Goal: Task Accomplishment & Management: Manage account settings

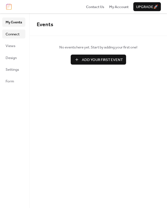
click at [17, 33] on span "Connect" at bounding box center [13, 34] width 14 height 6
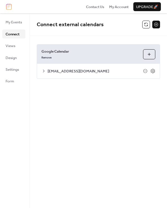
click at [78, 74] on span "[EMAIL_ADDRESS][DOMAIN_NAME]" at bounding box center [96, 72] width 96 height 6
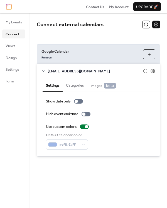
click at [77, 88] on button "Categories" at bounding box center [75, 85] width 25 height 13
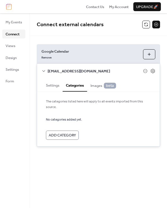
click at [55, 86] on button "Settings" at bounding box center [53, 85] width 20 height 13
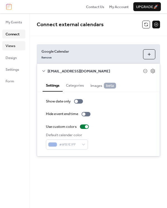
click at [14, 46] on span "Views" at bounding box center [11, 46] width 10 height 6
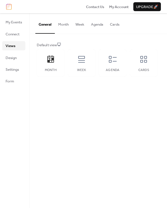
click at [14, 53] on ul "My Events Connect Views Design Settings Form" at bounding box center [13, 52] width 23 height 68
click at [12, 58] on span "Design" at bounding box center [11, 58] width 11 height 6
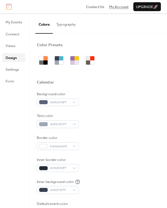
click at [110, 6] on span "My Account" at bounding box center [118, 7] width 19 height 6
click at [14, 34] on span "Connect" at bounding box center [13, 34] width 14 height 6
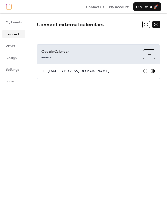
click at [153, 72] on icon at bounding box center [153, 71] width 2 height 2
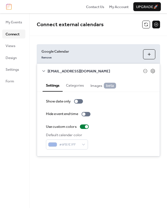
click at [75, 86] on button "Categories" at bounding box center [75, 85] width 25 height 13
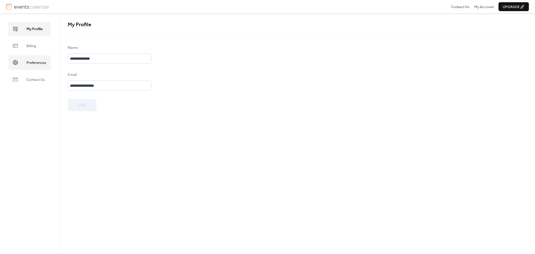
click at [32, 60] on span "Preferences" at bounding box center [35, 63] width 19 height 6
click at [485, 7] on span "My Account" at bounding box center [483, 7] width 19 height 6
click at [34, 27] on span "My Profile" at bounding box center [34, 29] width 16 height 6
click at [14, 6] on img at bounding box center [31, 7] width 35 height 6
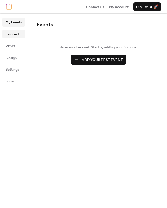
click at [14, 33] on span "Connect" at bounding box center [13, 34] width 14 height 6
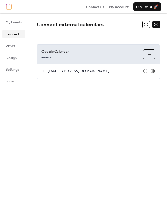
click at [65, 70] on span "smwlu88@gmail.com" at bounding box center [96, 72] width 96 height 6
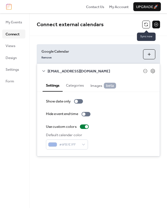
click at [145, 25] on button at bounding box center [146, 25] width 8 height 8
click at [14, 22] on span "My Events" at bounding box center [14, 22] width 16 height 6
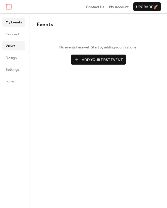
click at [17, 47] on link "Views" at bounding box center [13, 45] width 23 height 9
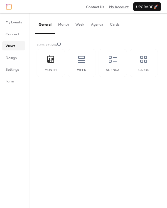
click at [125, 7] on span "My Account" at bounding box center [118, 7] width 19 height 6
click at [13, 80] on span "Form" at bounding box center [10, 82] width 9 height 6
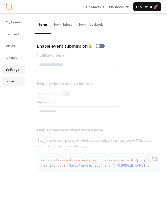
click at [14, 70] on span "Settings" at bounding box center [12, 70] width 13 height 6
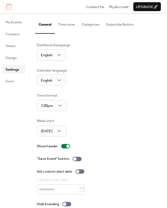
click at [116, 24] on button "Subscribe Button" at bounding box center [120, 22] width 34 height 19
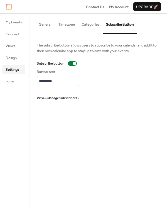
click at [46, 99] on span "View & Manage Subscribers" at bounding box center [57, 99] width 41 height 6
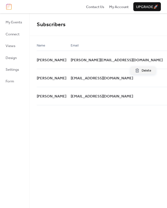
click at [141, 27] on span "Subscribers" at bounding box center [98, 24] width 123 height 11
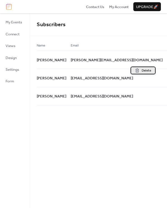
click at [147, 69] on span "Delete" at bounding box center [146, 71] width 9 height 6
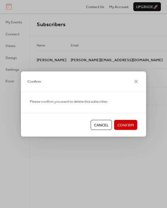
click at [120, 127] on span "Confirm" at bounding box center [126, 126] width 16 height 6
